Goal: Find specific page/section: Find specific page/section

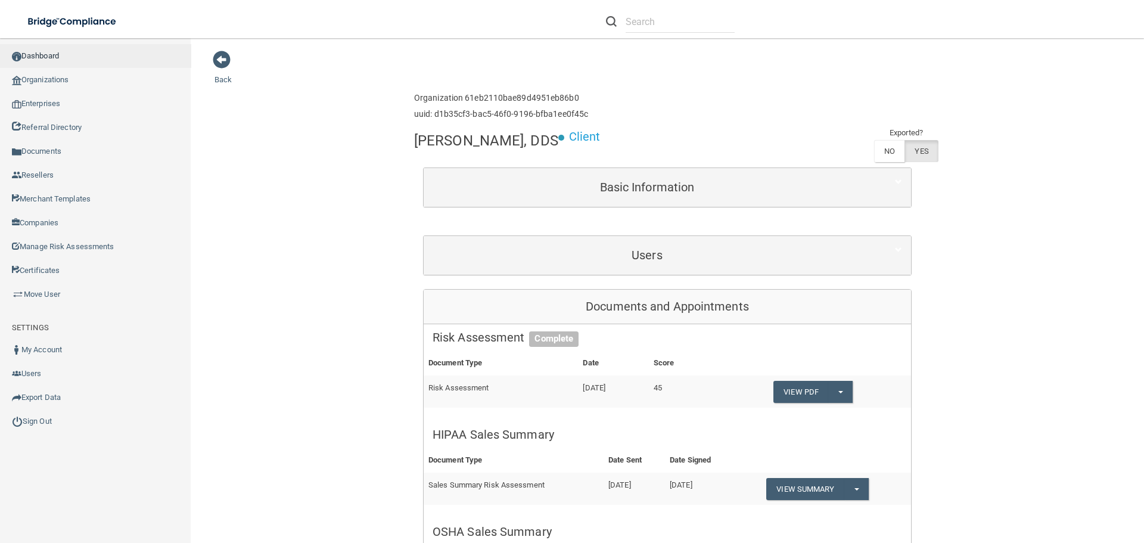
scroll to position [417, 0]
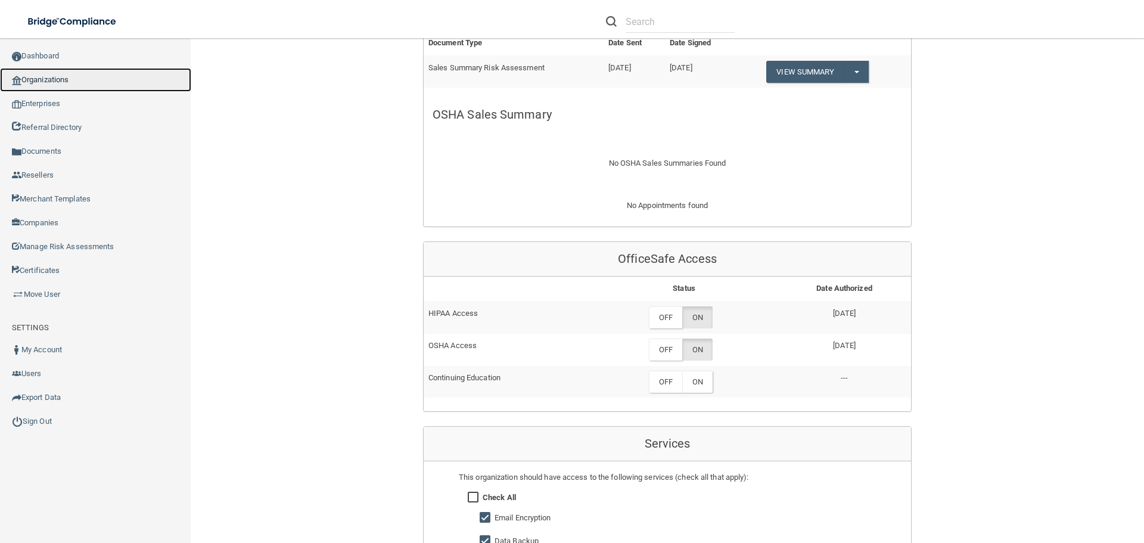
click at [68, 86] on link "Organizations" at bounding box center [95, 80] width 191 height 24
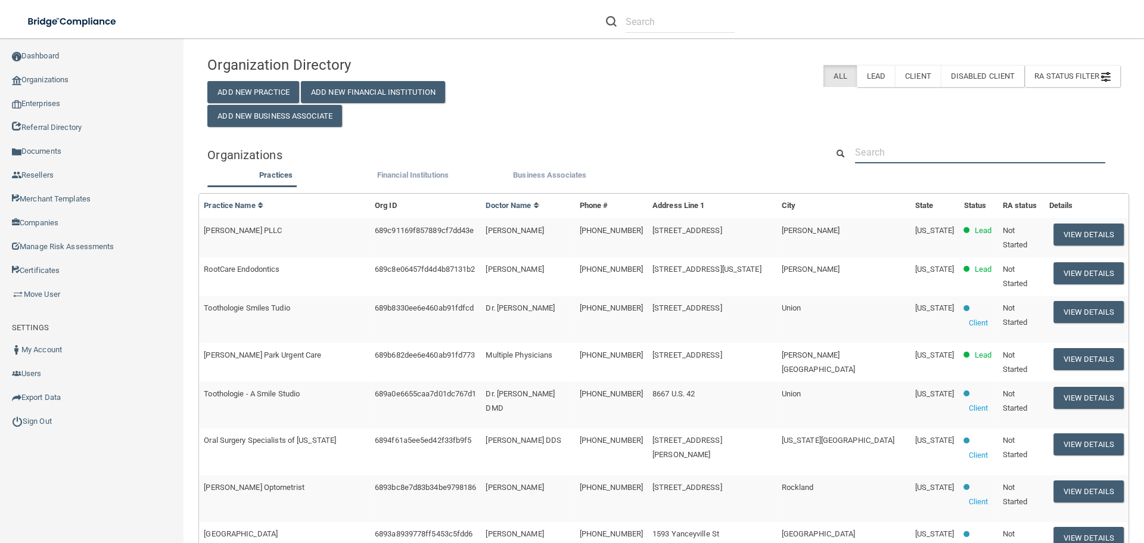
click at [878, 158] on input "text" at bounding box center [980, 152] width 250 height 22
paste input "[EMAIL_ADDRESS][DOMAIN_NAME]"
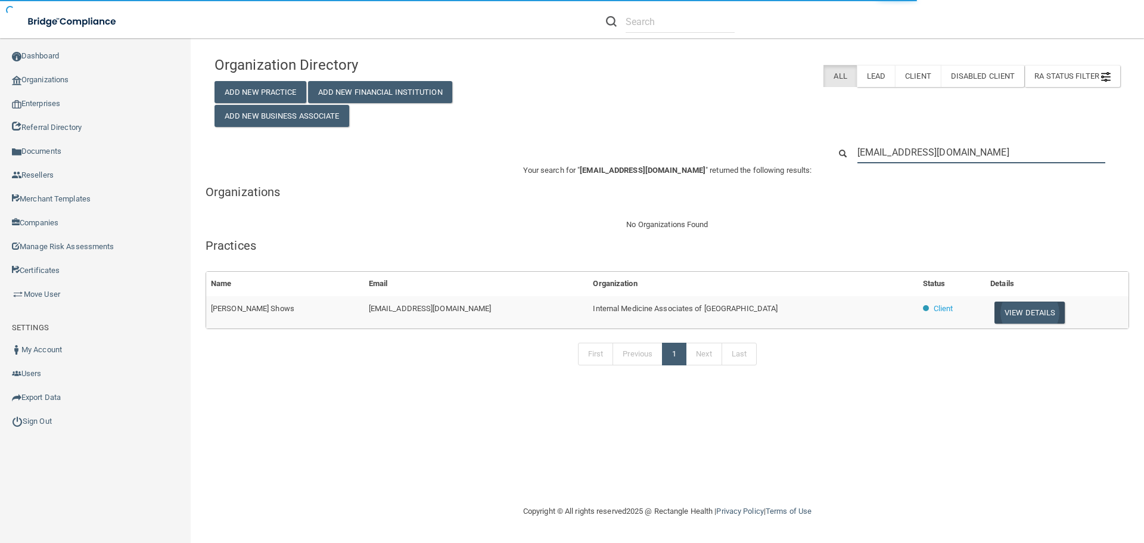
type input "[EMAIL_ADDRESS][DOMAIN_NAME]"
click at [1007, 313] on button "View Details" at bounding box center [1029, 312] width 70 height 22
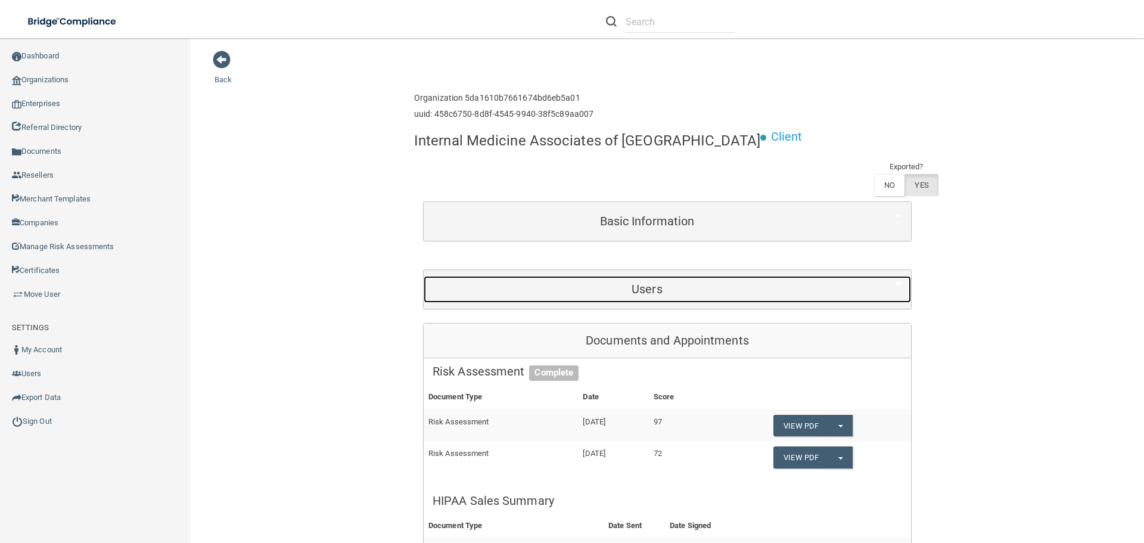
click at [714, 285] on h5 "Users" at bounding box center [646, 288] width 429 height 13
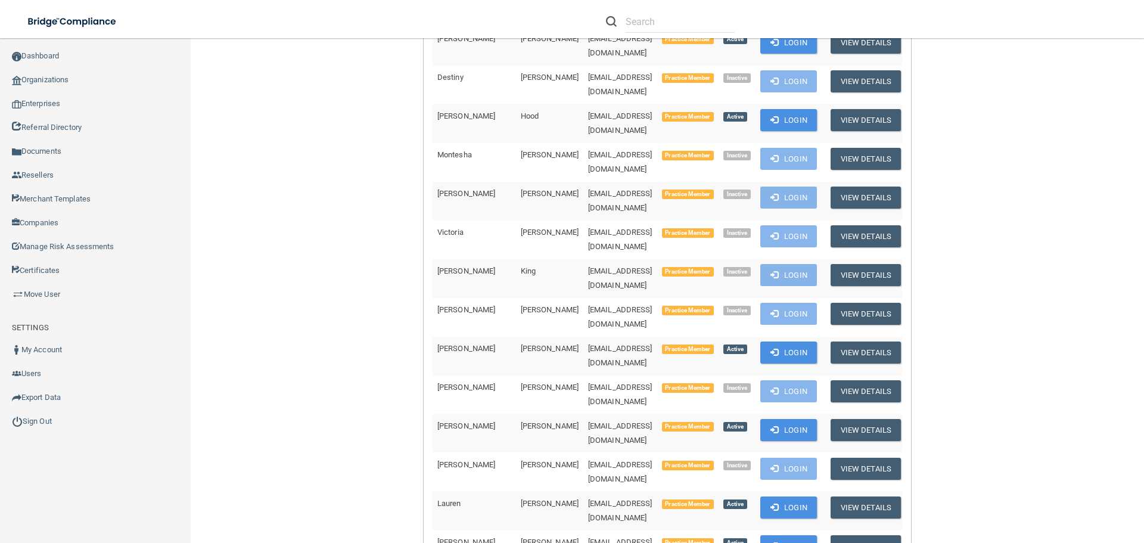
scroll to position [2522, 0]
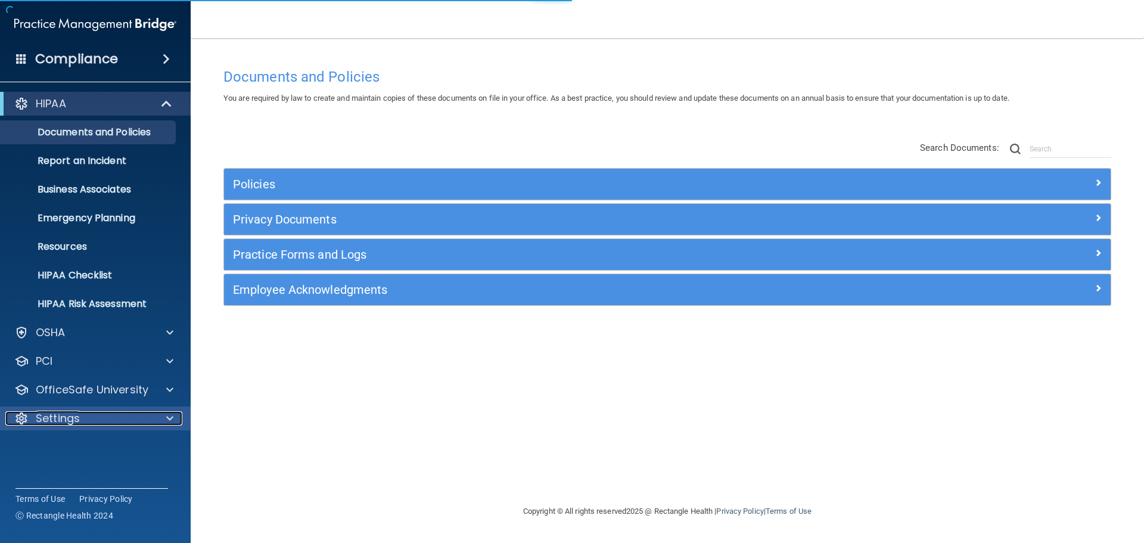
click at [157, 424] on div at bounding box center [168, 418] width 30 height 14
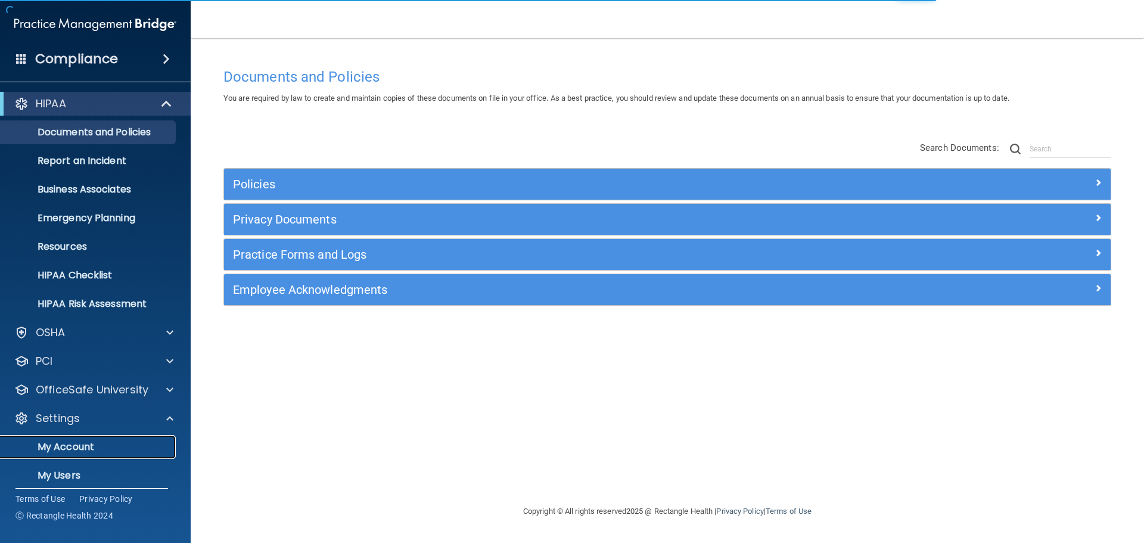
click at [91, 444] on p "My Account" at bounding box center [89, 447] width 163 height 12
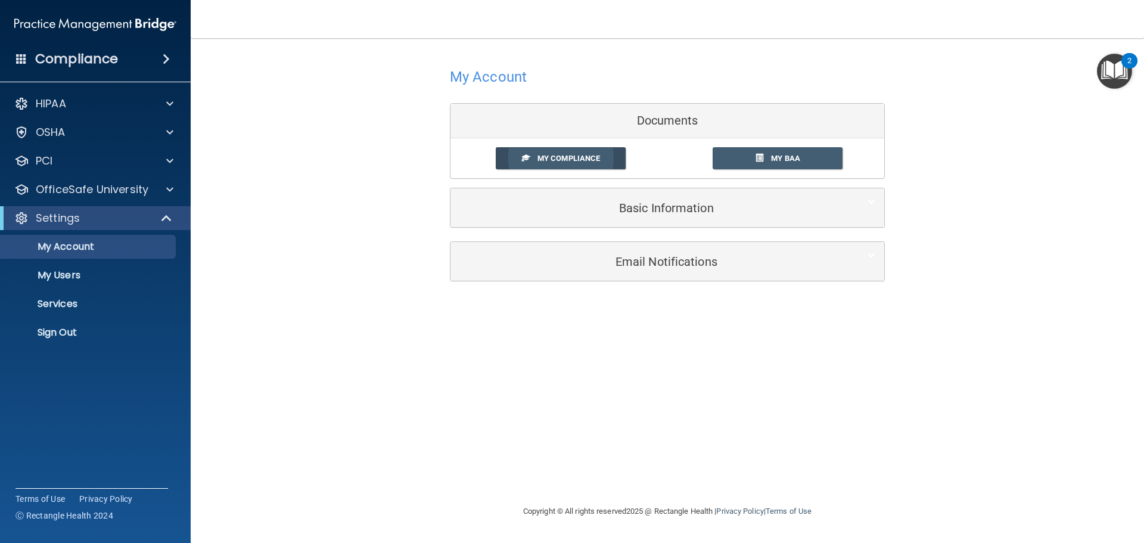
click at [571, 164] on link "My Compliance" at bounding box center [561, 158] width 130 height 22
